Goal: Task Accomplishment & Management: Use online tool/utility

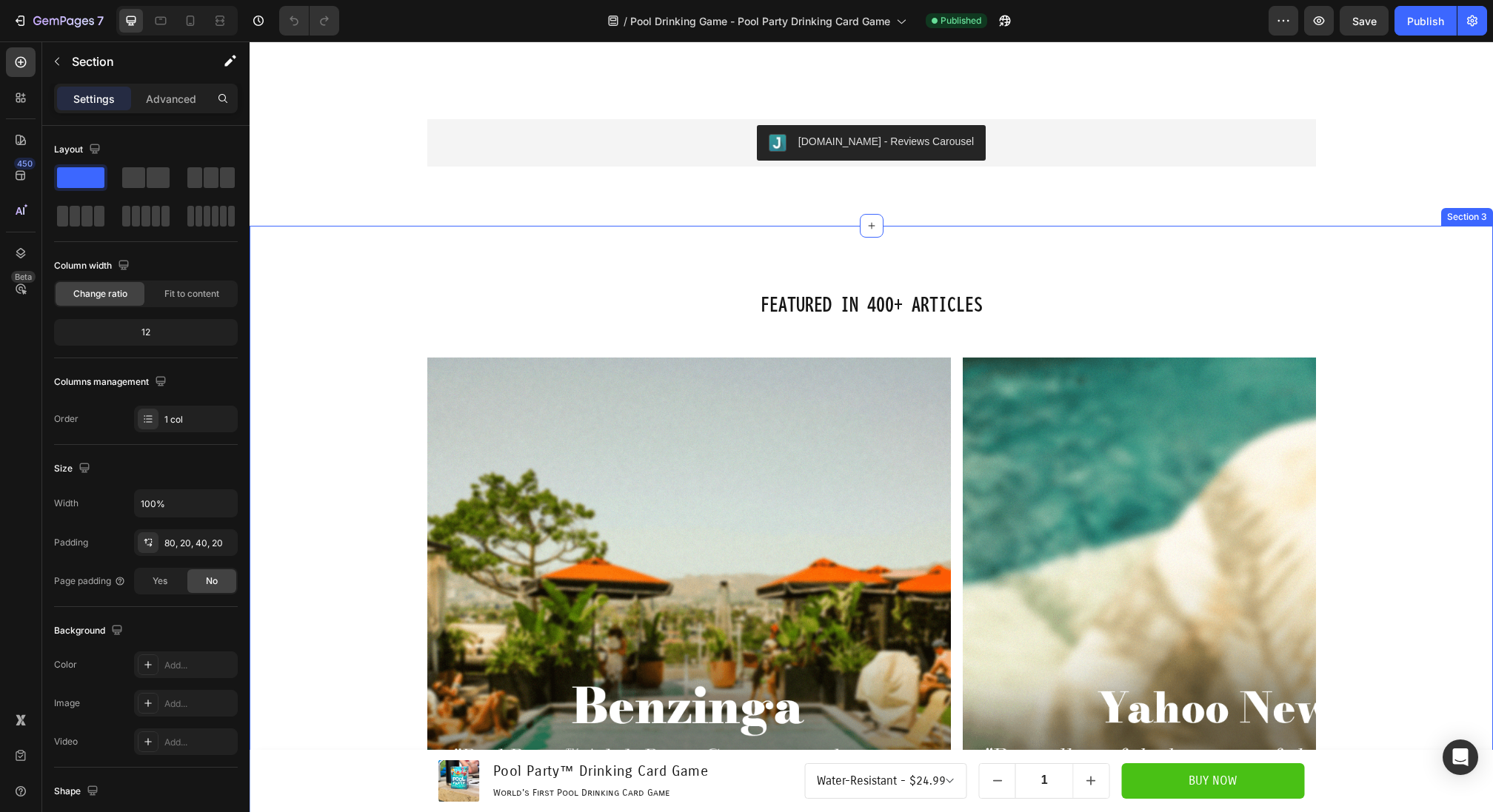
click at [1401, 409] on div "Featured in 400+ Articles Heading Image Image Image Image Image Image Image Car…" at bounding box center [871, 593] width 1213 height 617
click at [1485, 214] on icon at bounding box center [1480, 211] width 12 height 12
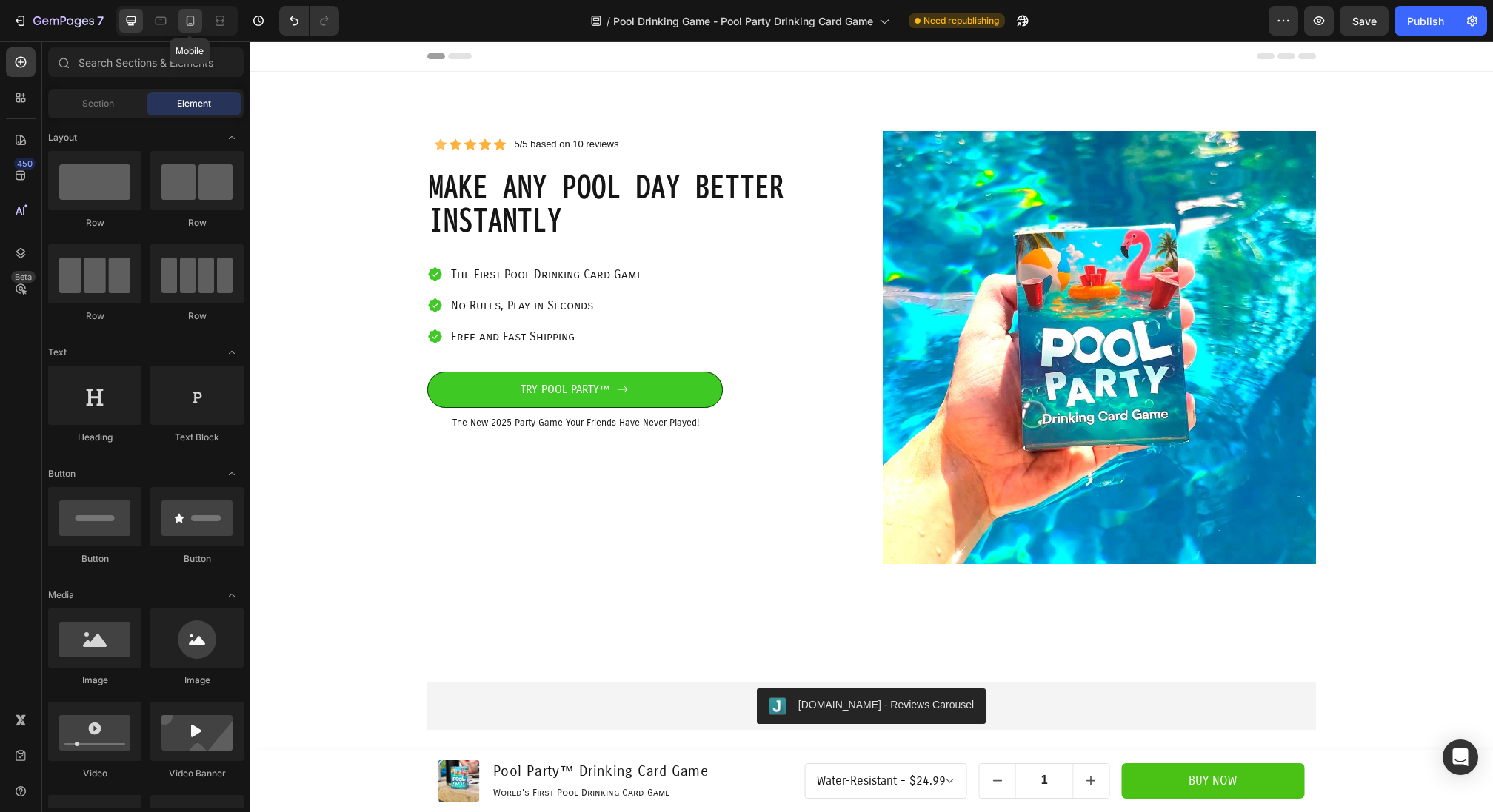
click at [191, 18] on icon at bounding box center [190, 21] width 14 height 14
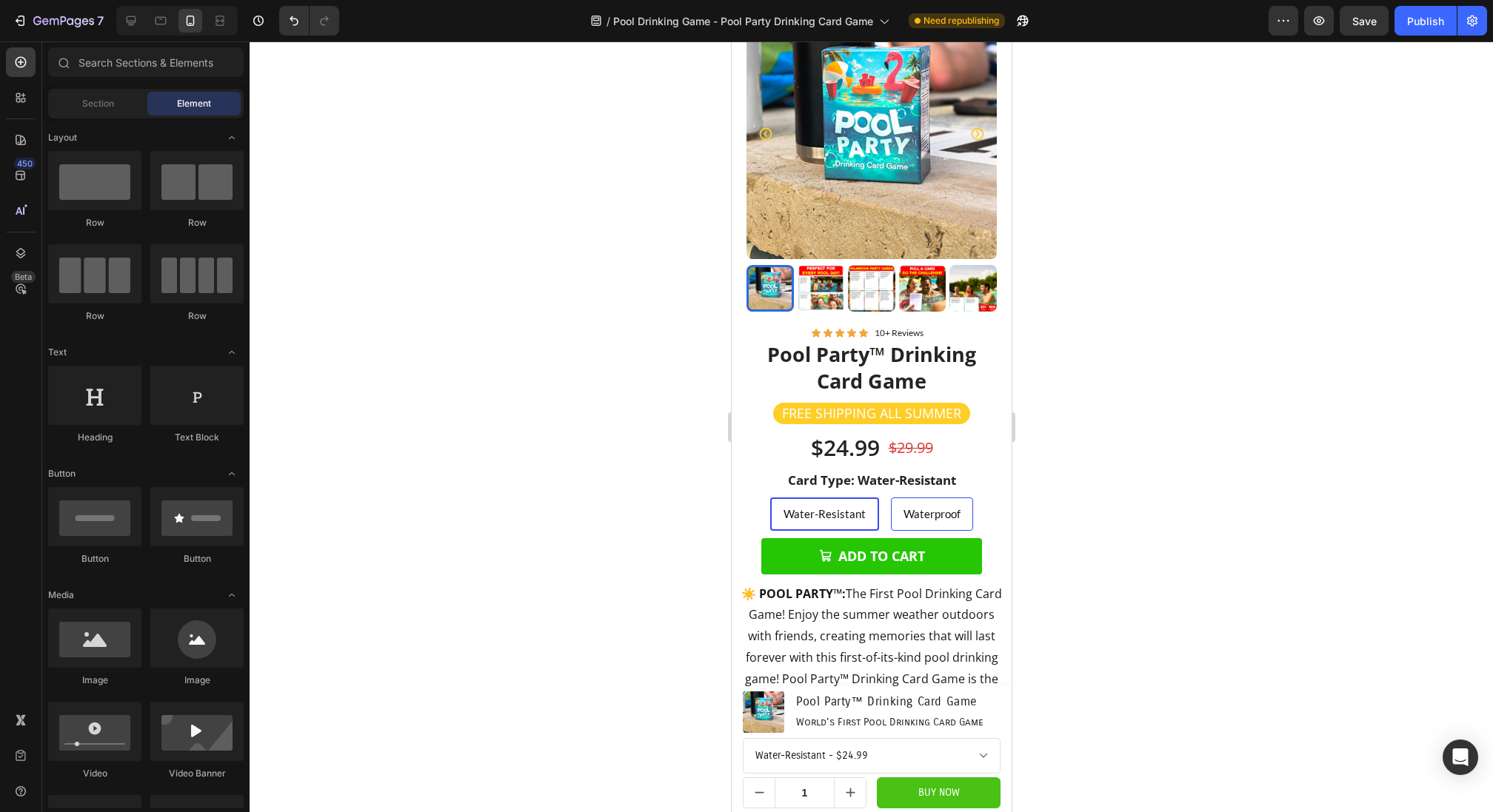
scroll to position [633, 0]
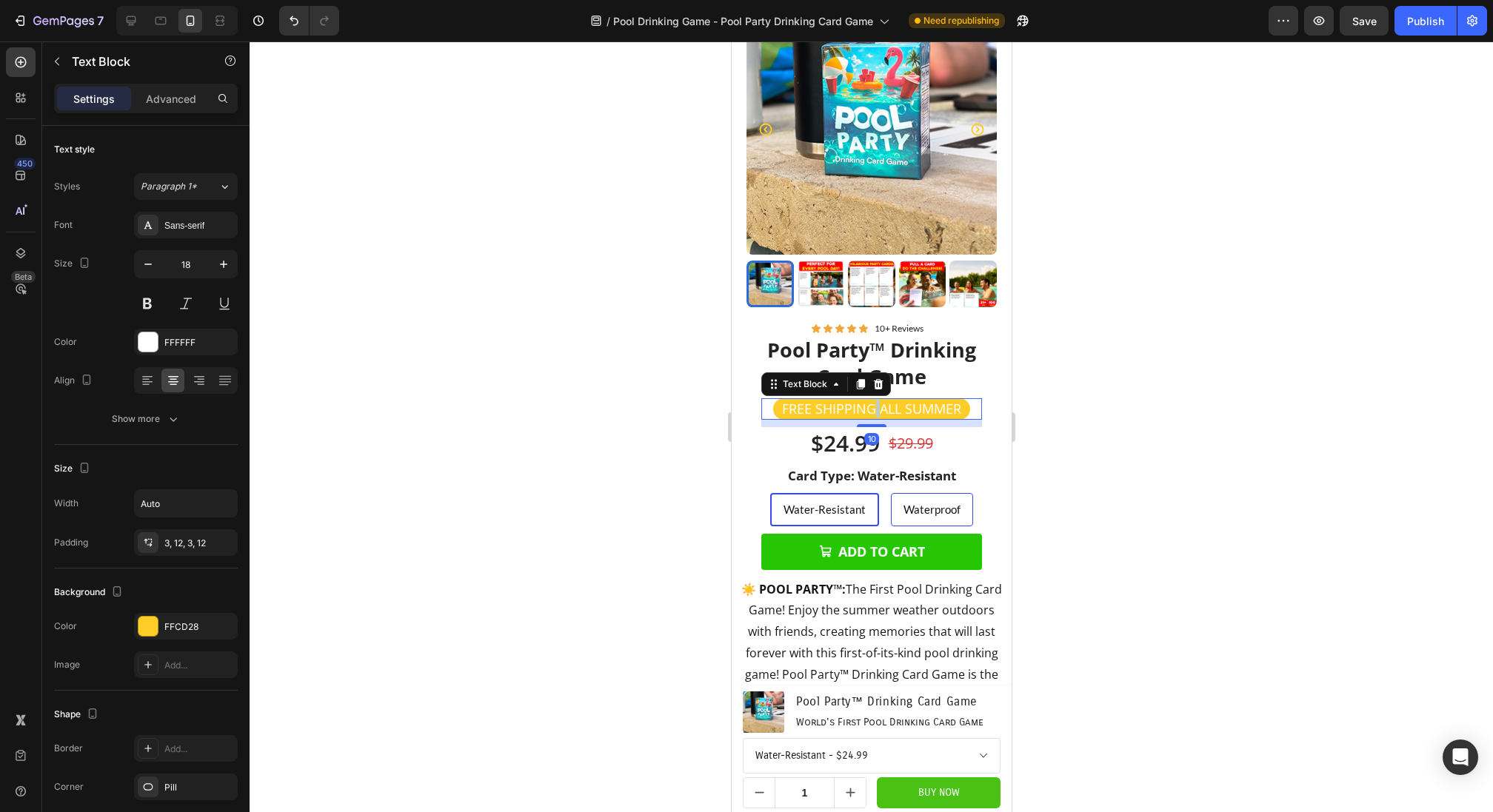
click at [876, 408] on p "FREE SHIPPING ALL SUMMER" at bounding box center [871, 408] width 179 height 17
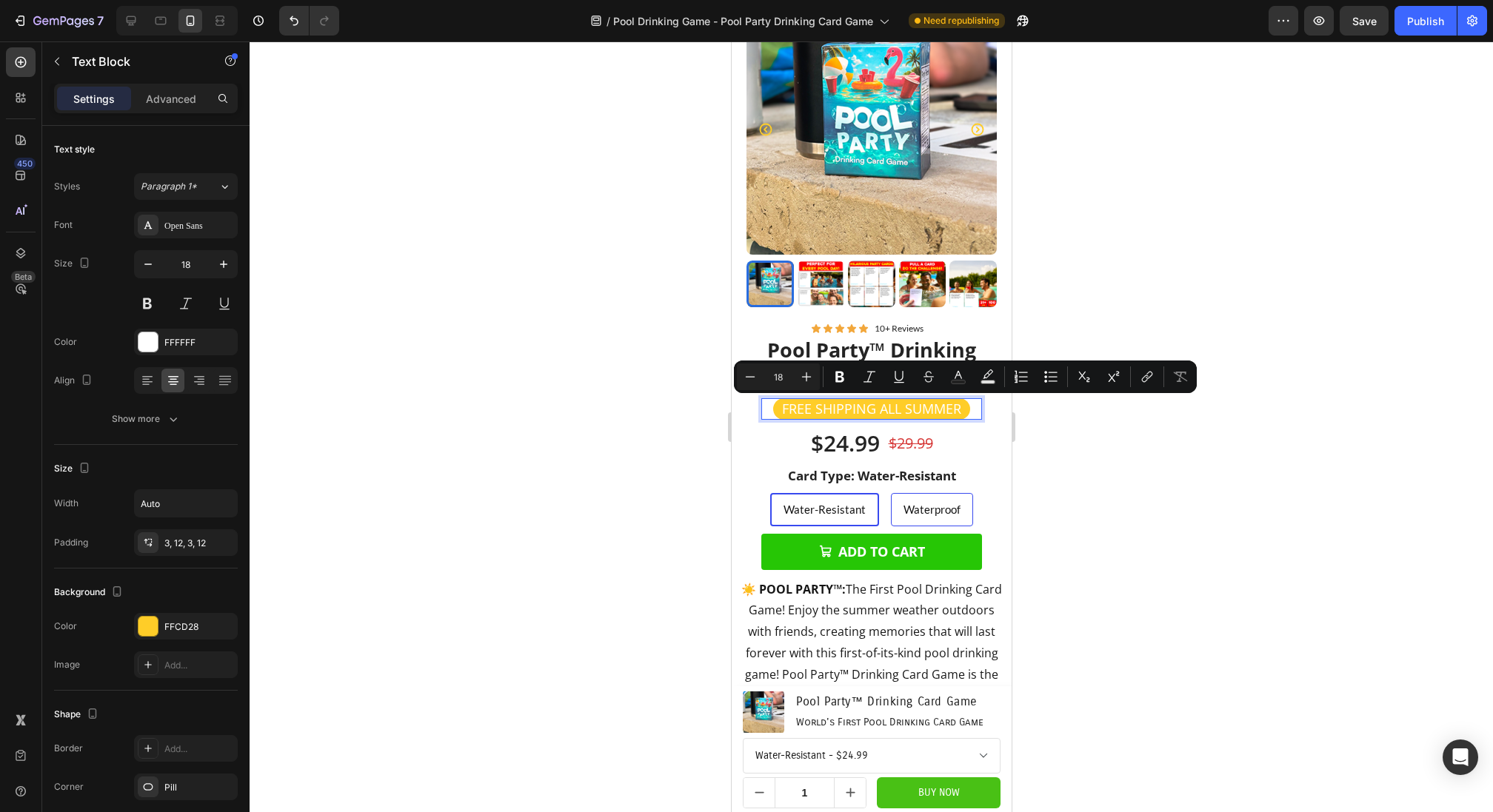
click at [899, 408] on p "FREE SHIPPING ALL SUMMER" at bounding box center [871, 408] width 179 height 17
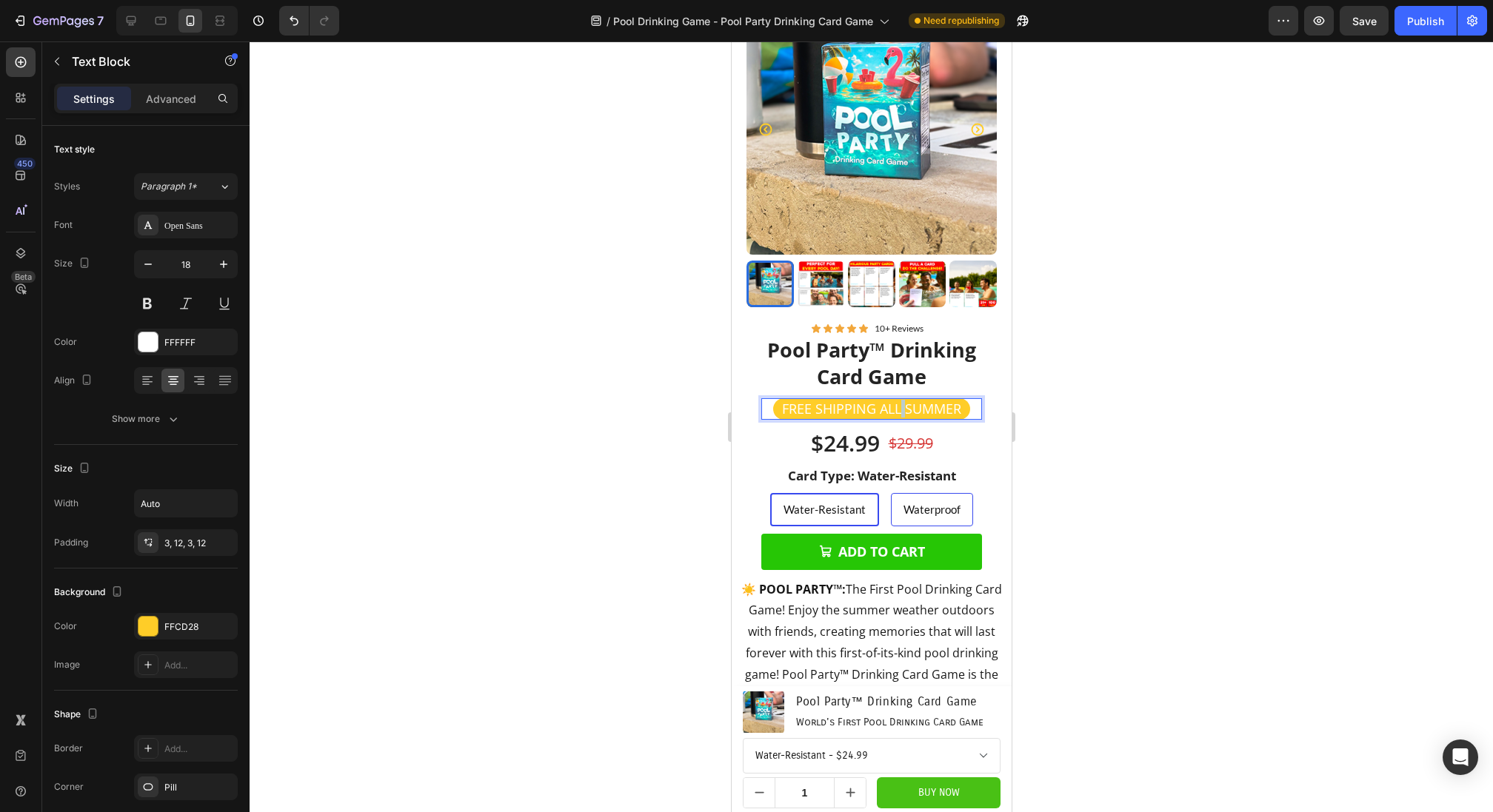
click at [899, 408] on p "FREE SHIPPING ALL SUMMER" at bounding box center [871, 408] width 179 height 17
drag, startPoint x: 960, startPoint y: 410, endPoint x: 877, endPoint y: 408, distance: 83.0
click at [877, 408] on p "FREE SHIPPING ALL SUMMER" at bounding box center [871, 408] width 179 height 17
click at [899, 408] on p "FREE SHIPPING" at bounding box center [871, 408] width 94 height 17
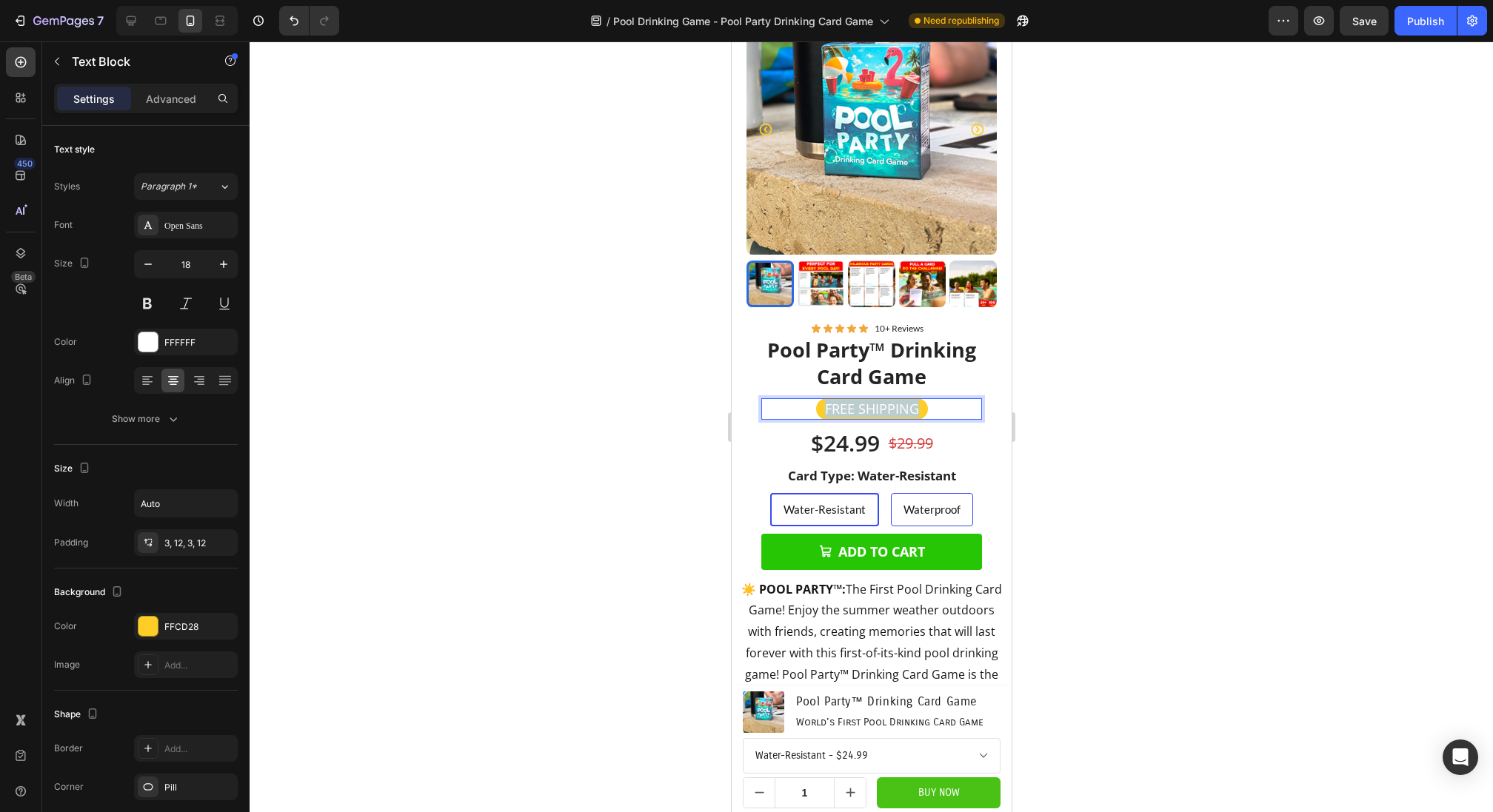
click at [899, 408] on p "FREE SHIPPING" at bounding box center [871, 408] width 94 height 17
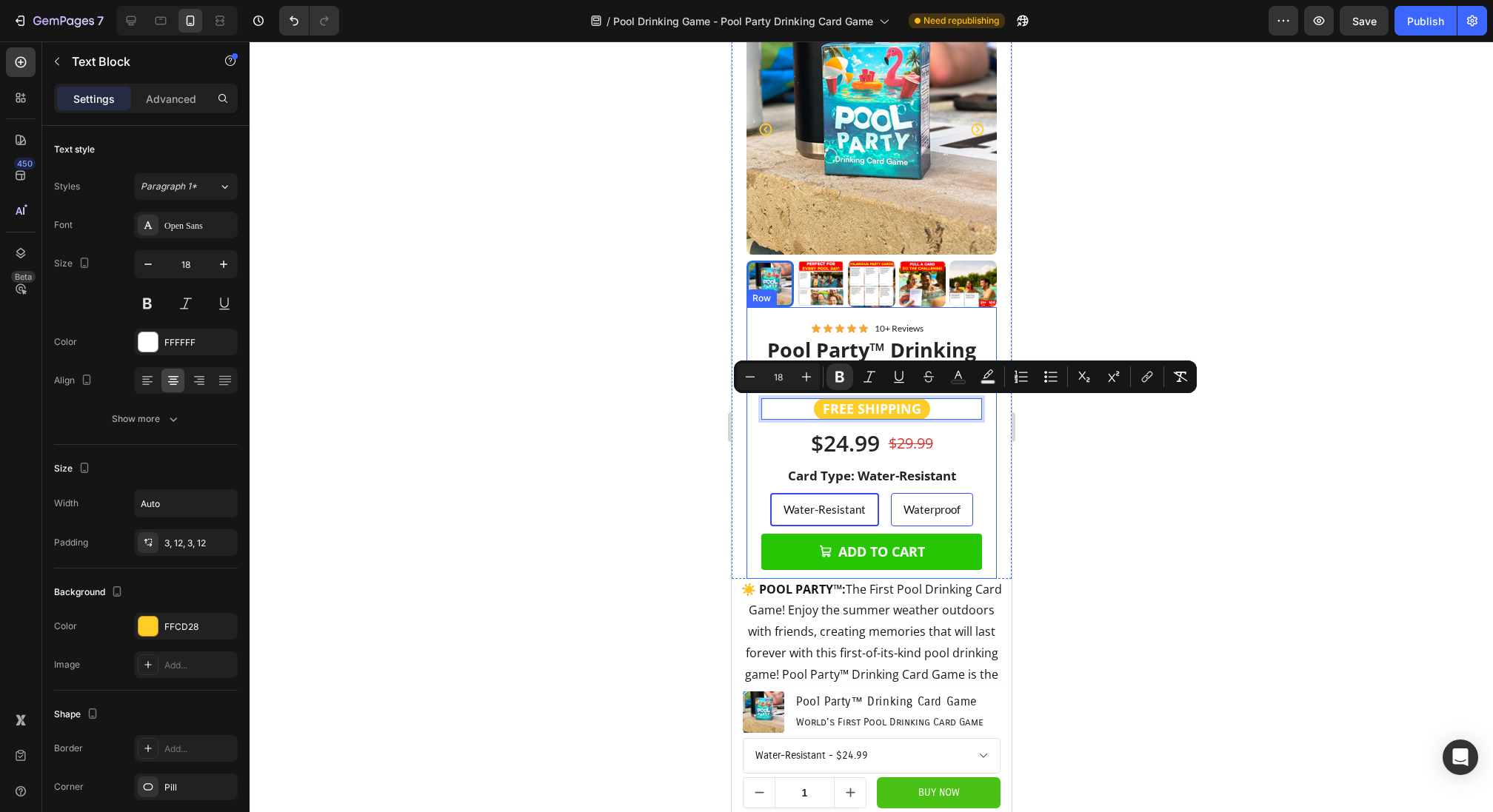
click at [1136, 469] on div at bounding box center [871, 427] width 1243 height 770
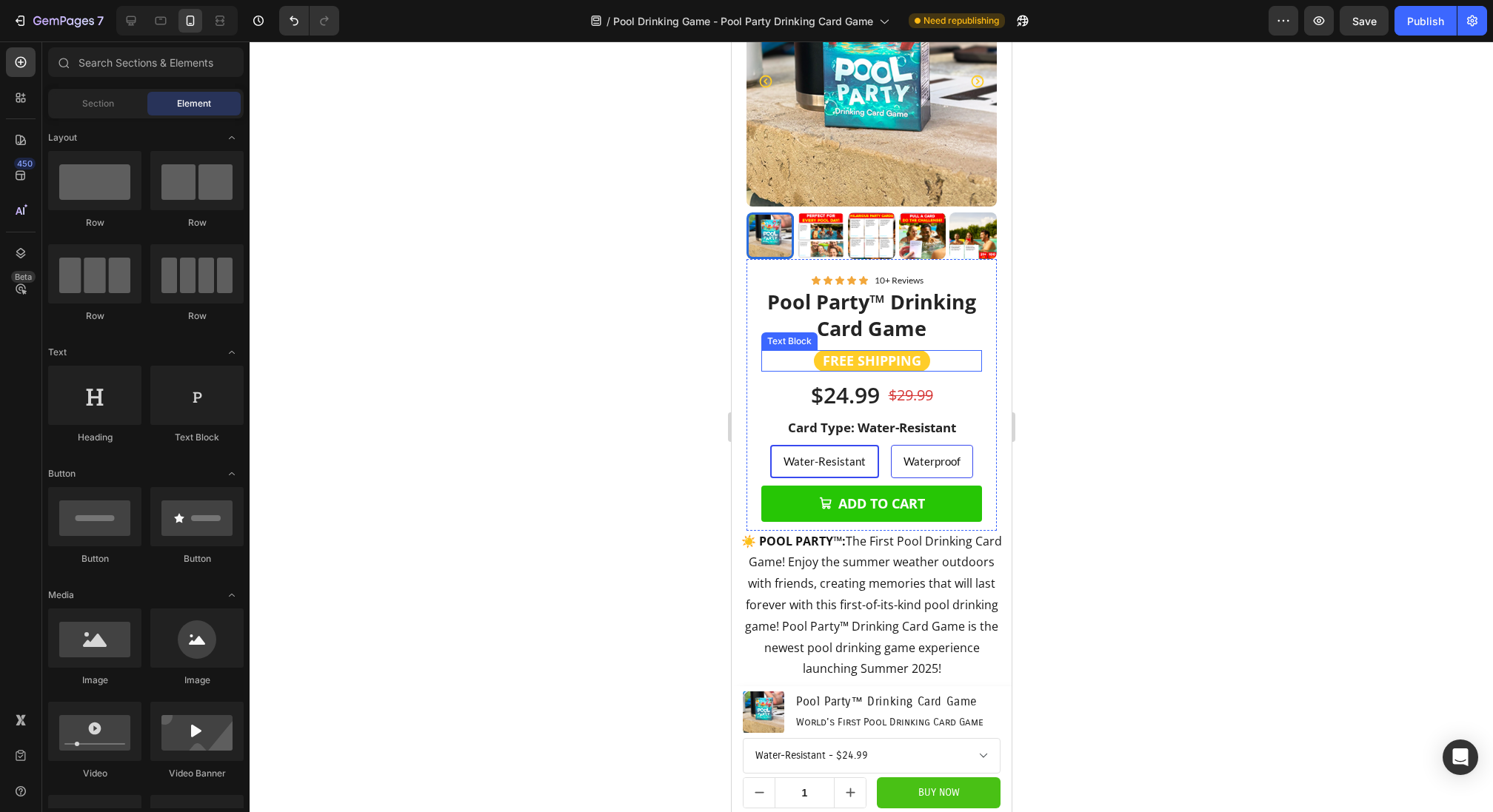
scroll to position [689, 0]
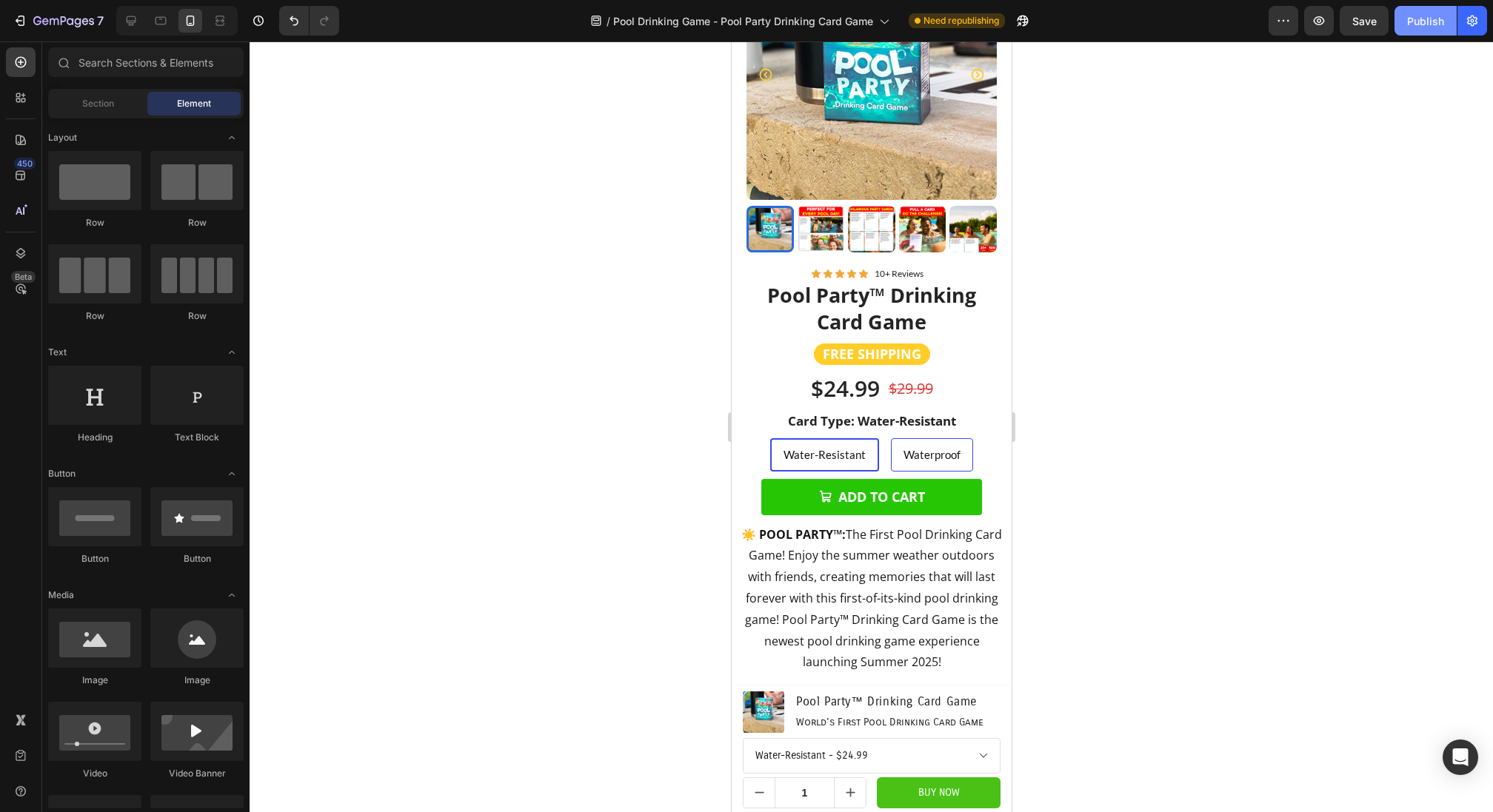
click at [1427, 18] on div "Publish" at bounding box center [1425, 21] width 37 height 15
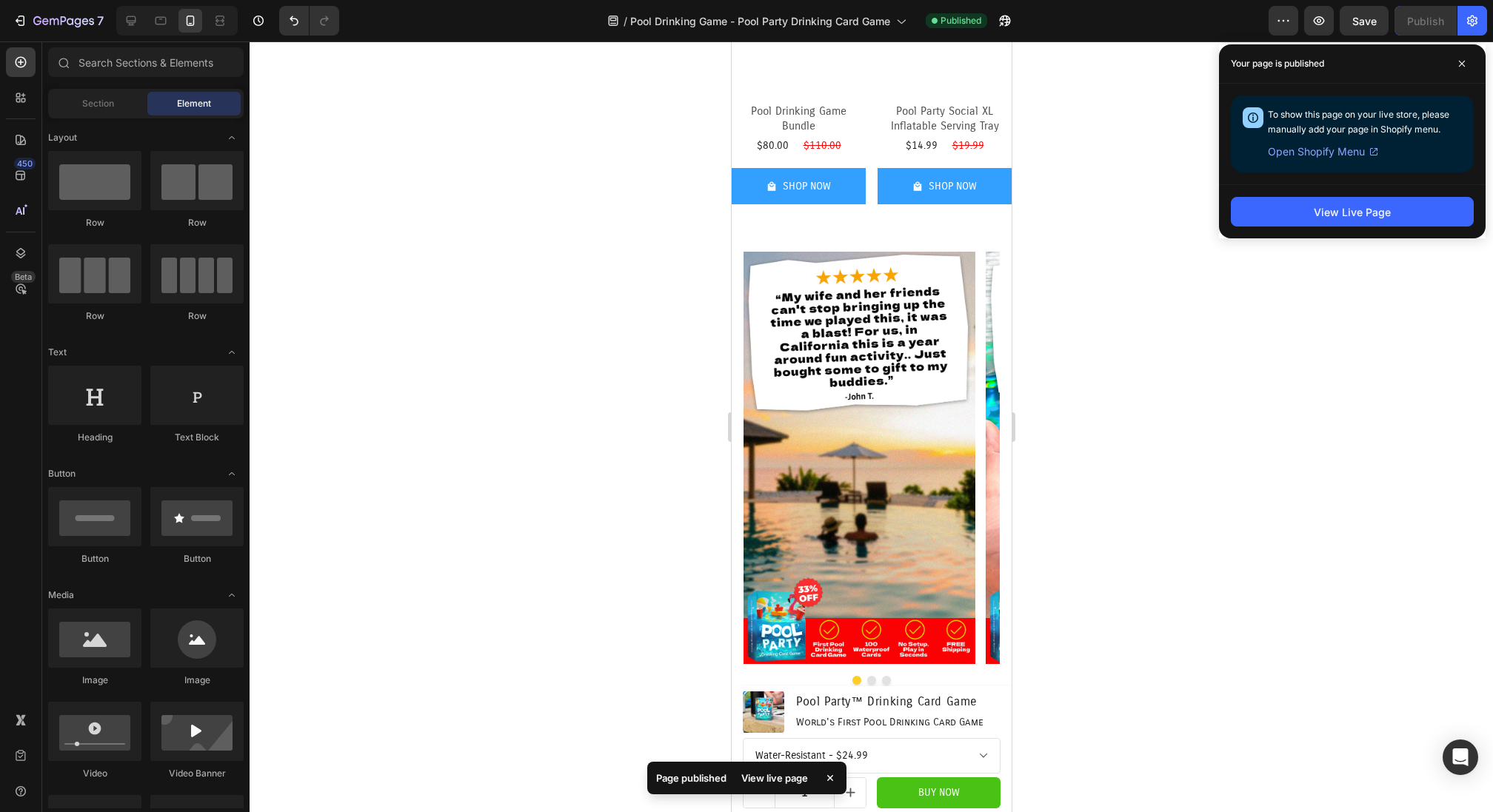
scroll to position [2754, 0]
